Goal: Task Accomplishment & Management: Manage account settings

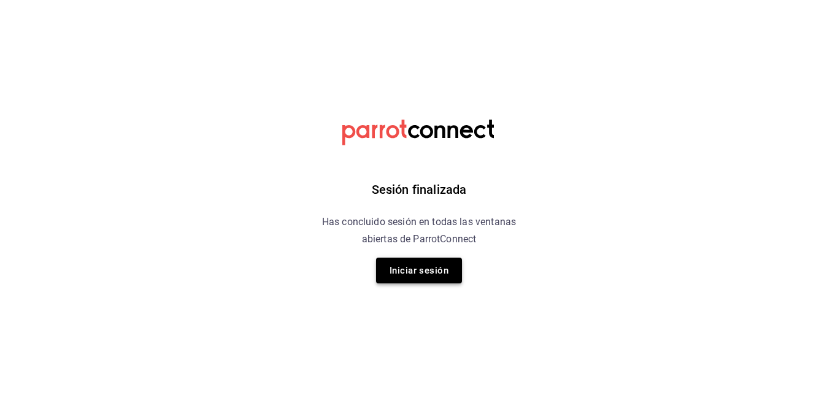
click at [407, 267] on button "Iniciar sesión" at bounding box center [419, 271] width 86 height 26
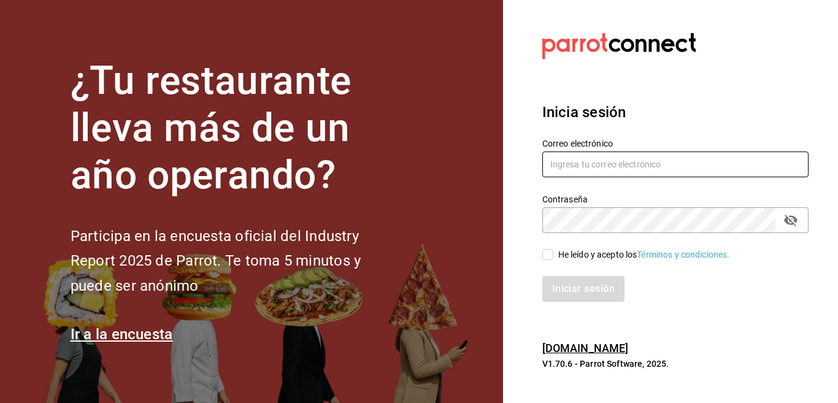
type input "[EMAIL_ADDRESS][DOMAIN_NAME]"
click at [670, 163] on input "[EMAIL_ADDRESS][DOMAIN_NAME]" at bounding box center [675, 165] width 266 height 26
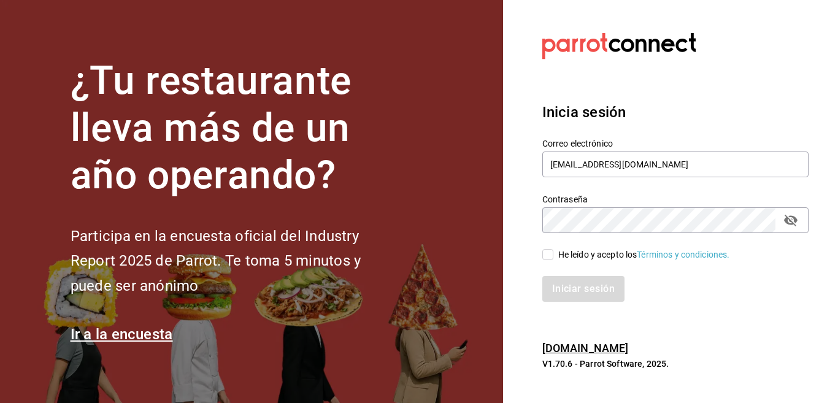
click at [525, 198] on section "Datos incorrectos. Verifica que tu Correo o Contraseña estén bien escritos. Ini…" at bounding box center [670, 201] width 335 height 403
click at [545, 255] on input "He leído y acepto los Términos y condiciones." at bounding box center [547, 254] width 11 height 11
checkbox input "true"
click at [564, 287] on button "Iniciar sesión" at bounding box center [583, 289] width 83 height 26
